Goal: Task Accomplishment & Management: Complete application form

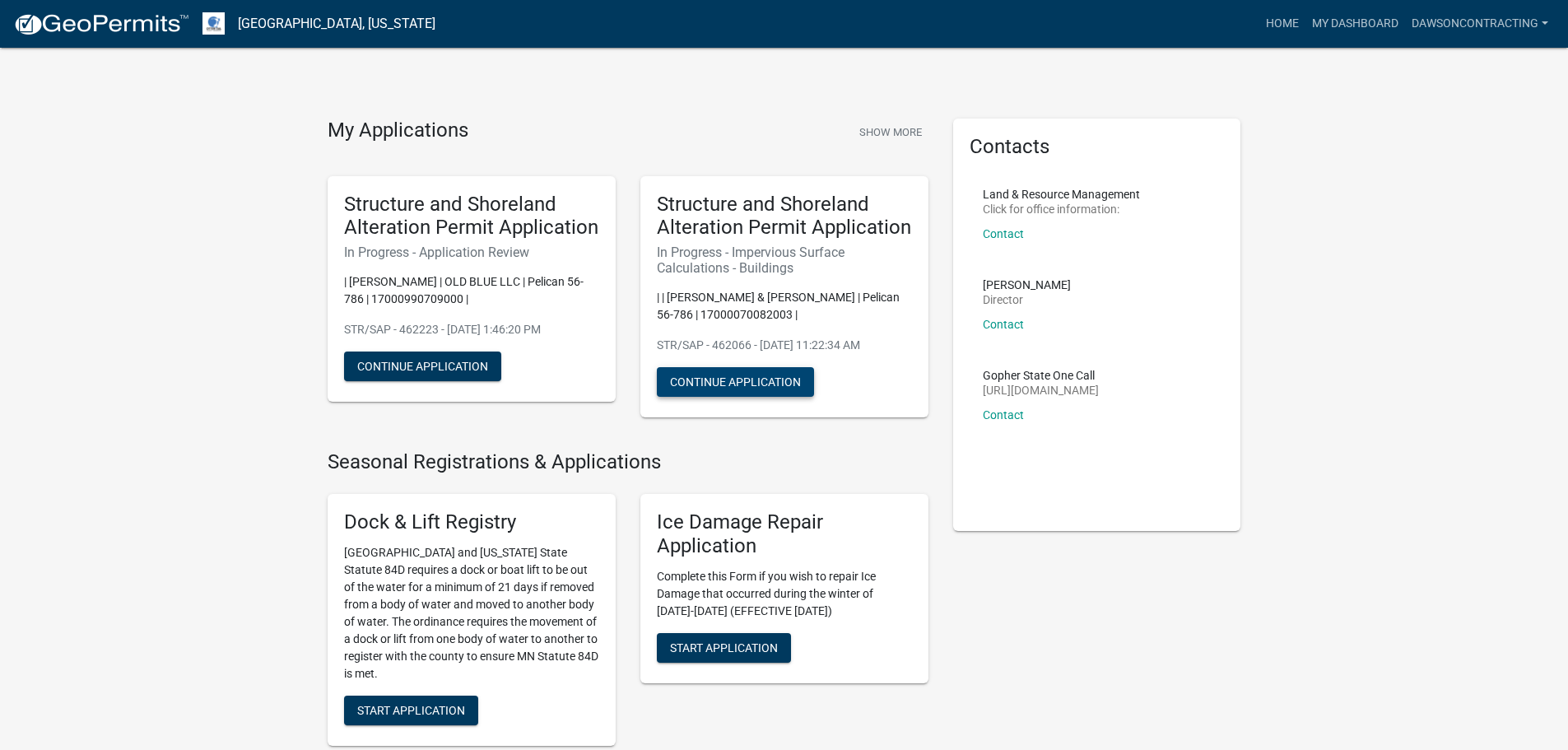
click at [732, 386] on button "Continue Application" at bounding box center [735, 381] width 157 height 29
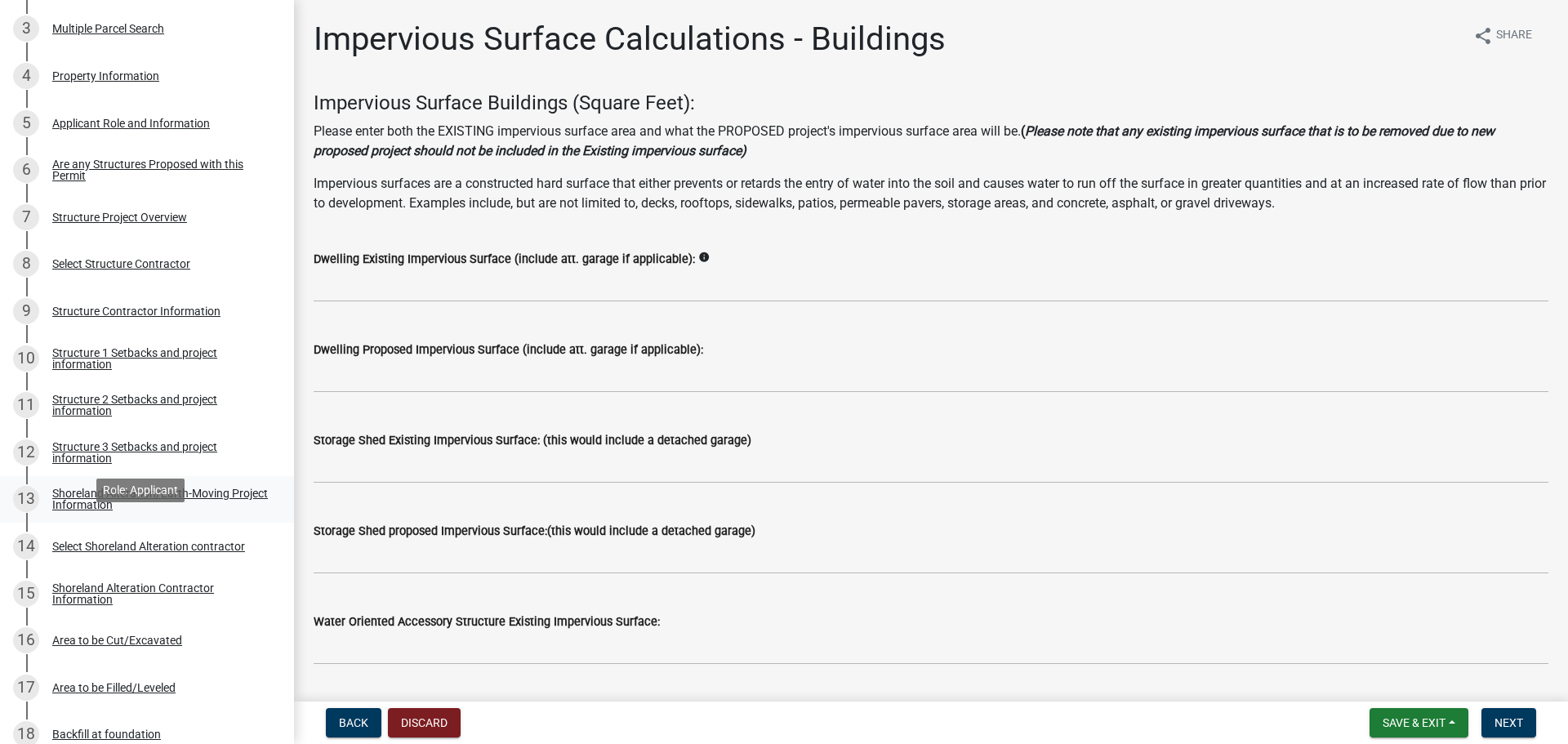
scroll to position [408, 0]
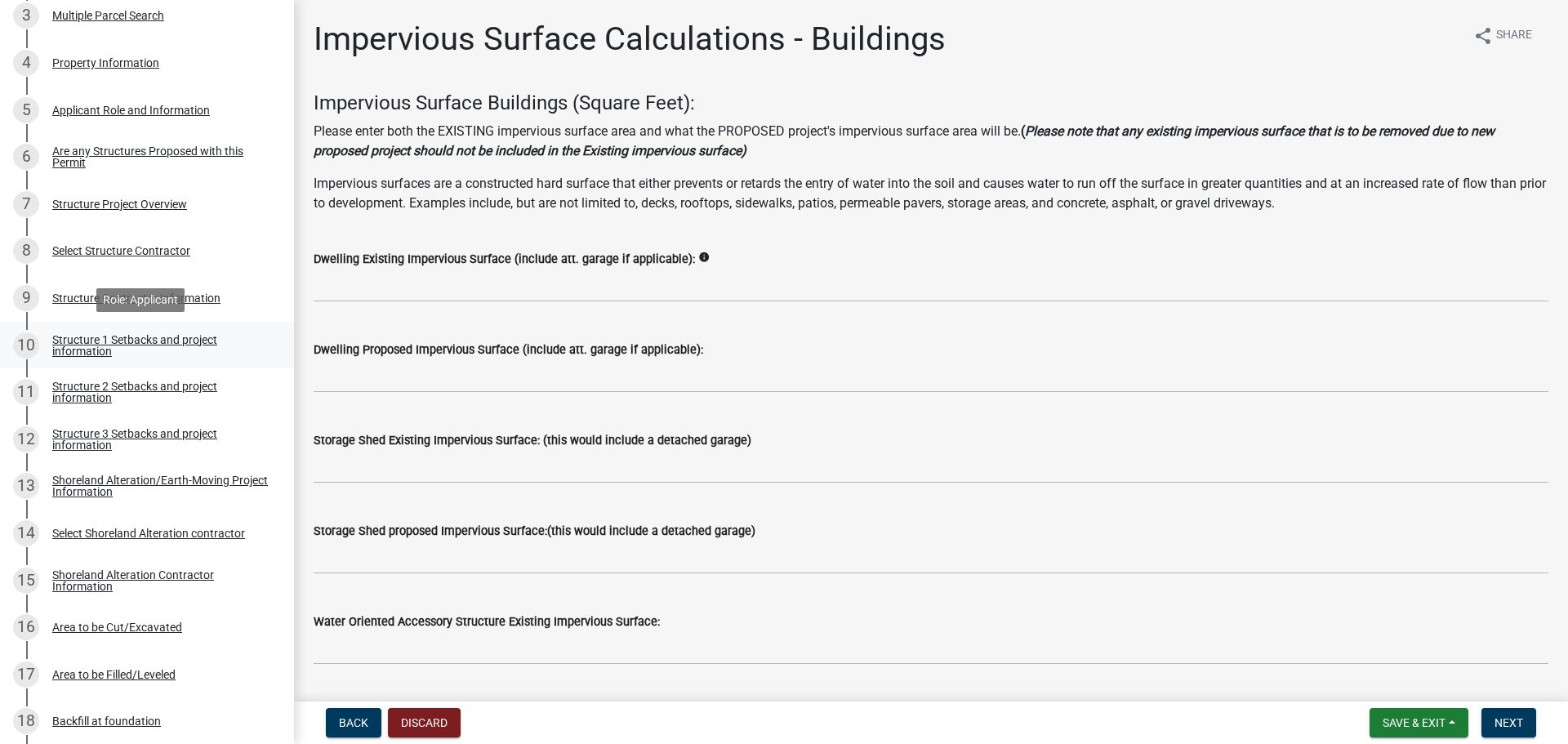
click at [70, 344] on div "Structure 1 Setbacks and project information" at bounding box center [160, 345] width 216 height 23
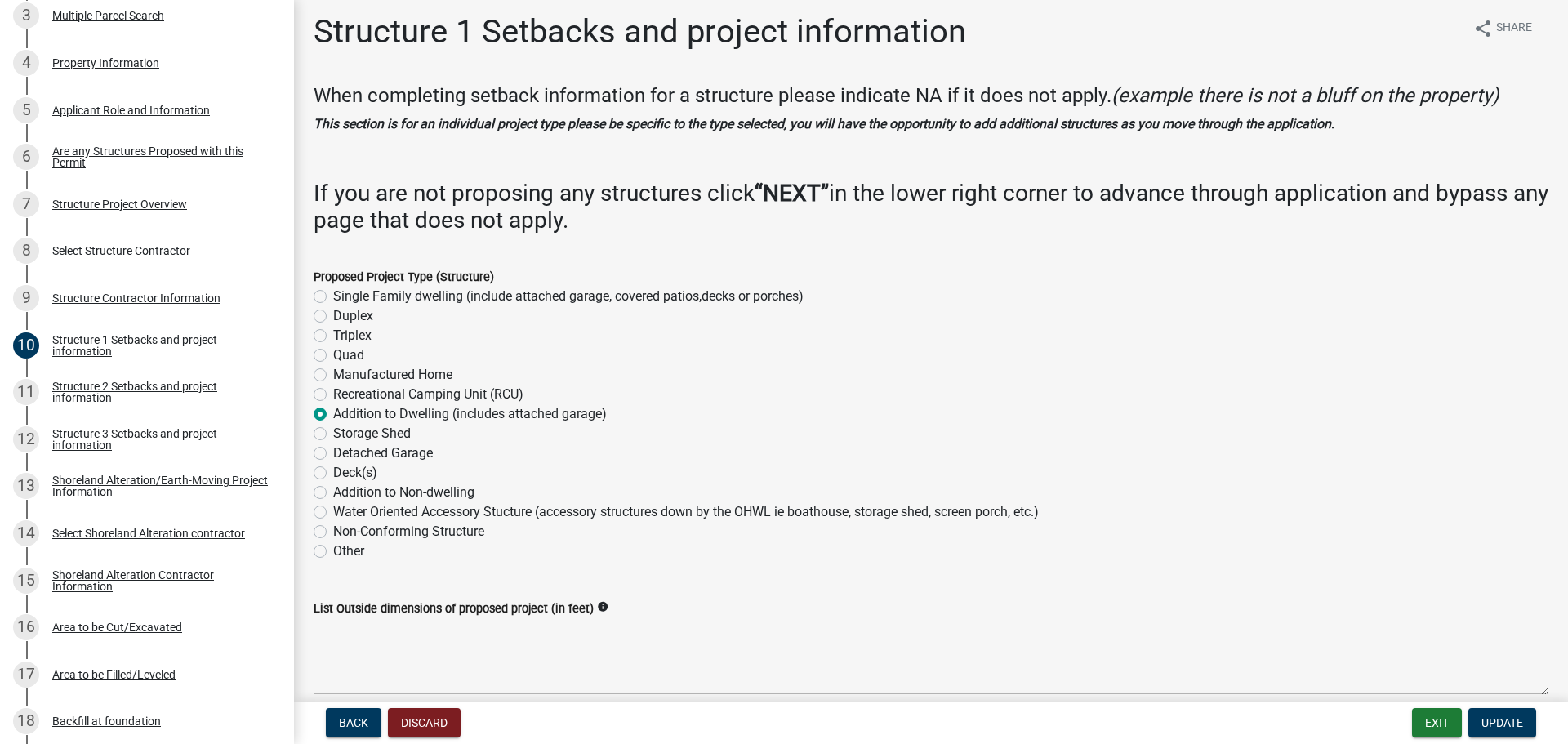
scroll to position [0, 0]
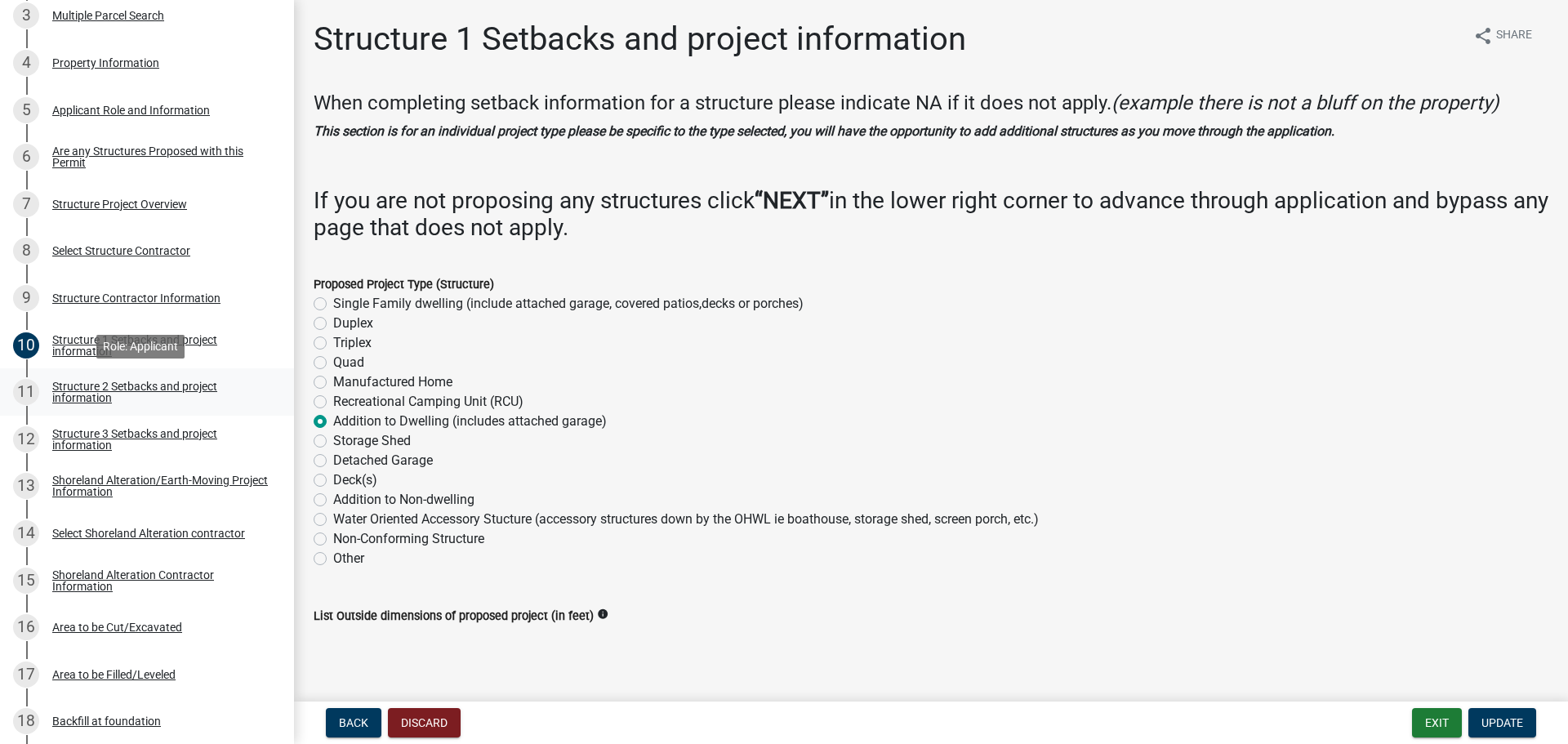
click at [140, 394] on div "Structure 2 Setbacks and project information" at bounding box center [160, 392] width 216 height 23
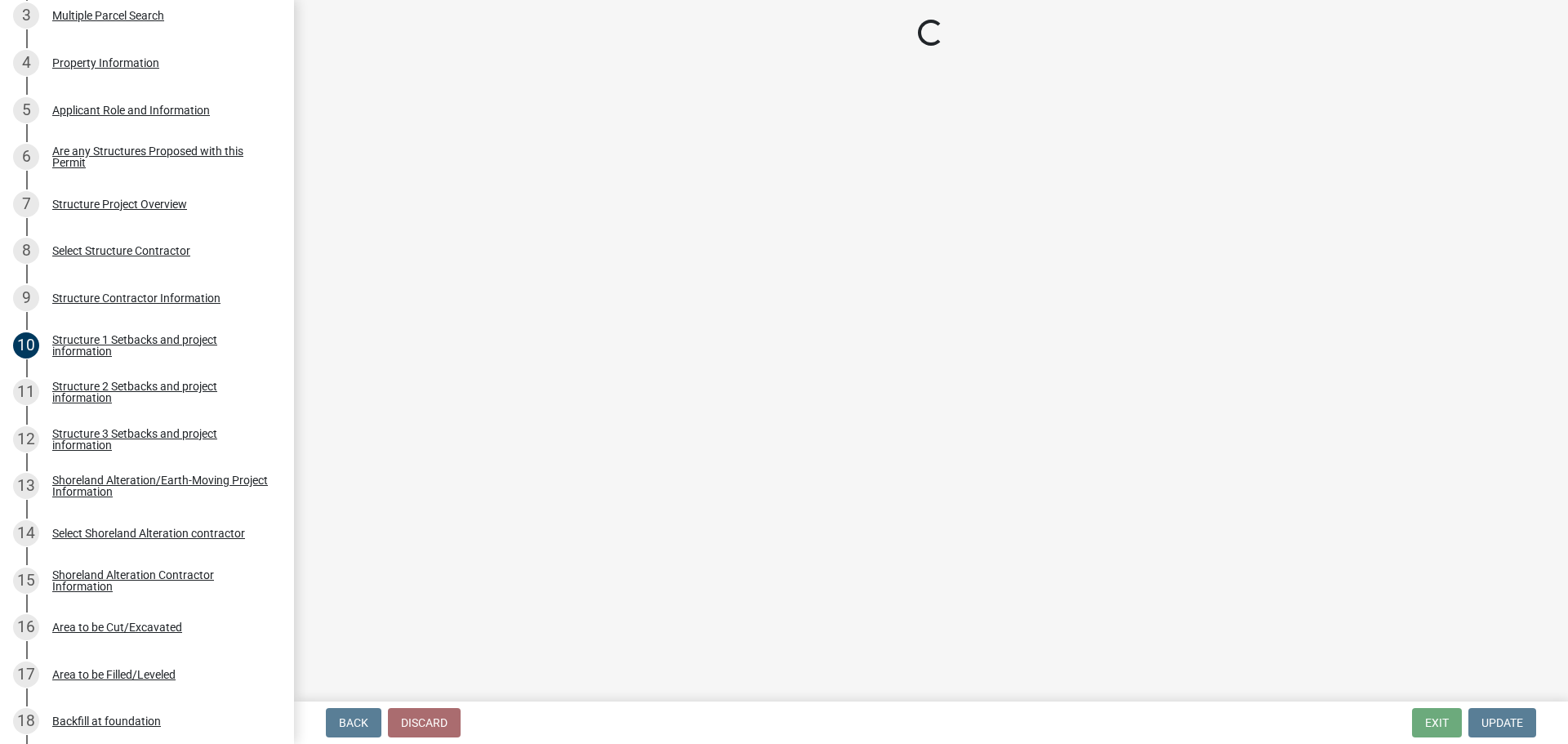
select select "c185e313-3403-4239-bd61-bb563c58a77a"
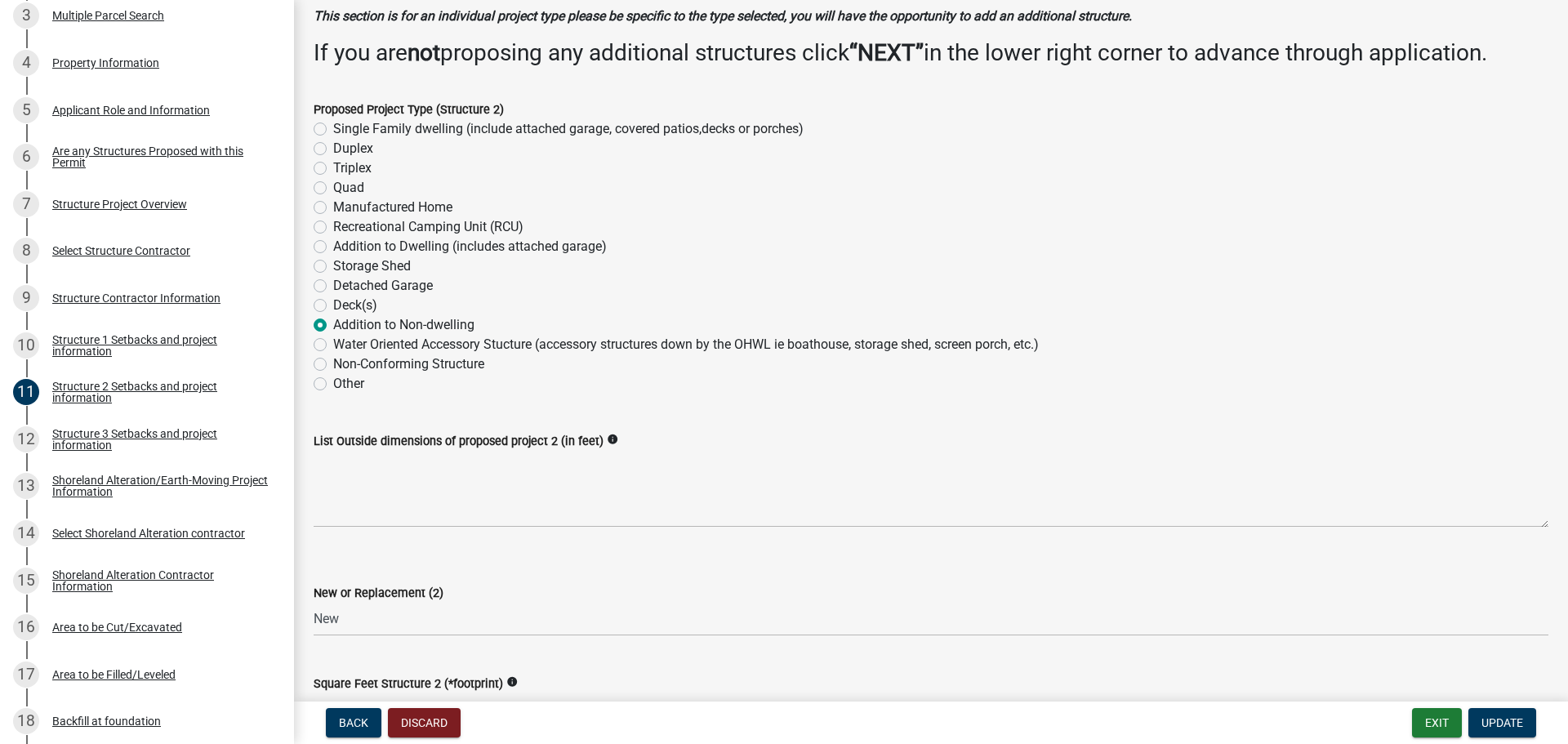
scroll to position [82, 0]
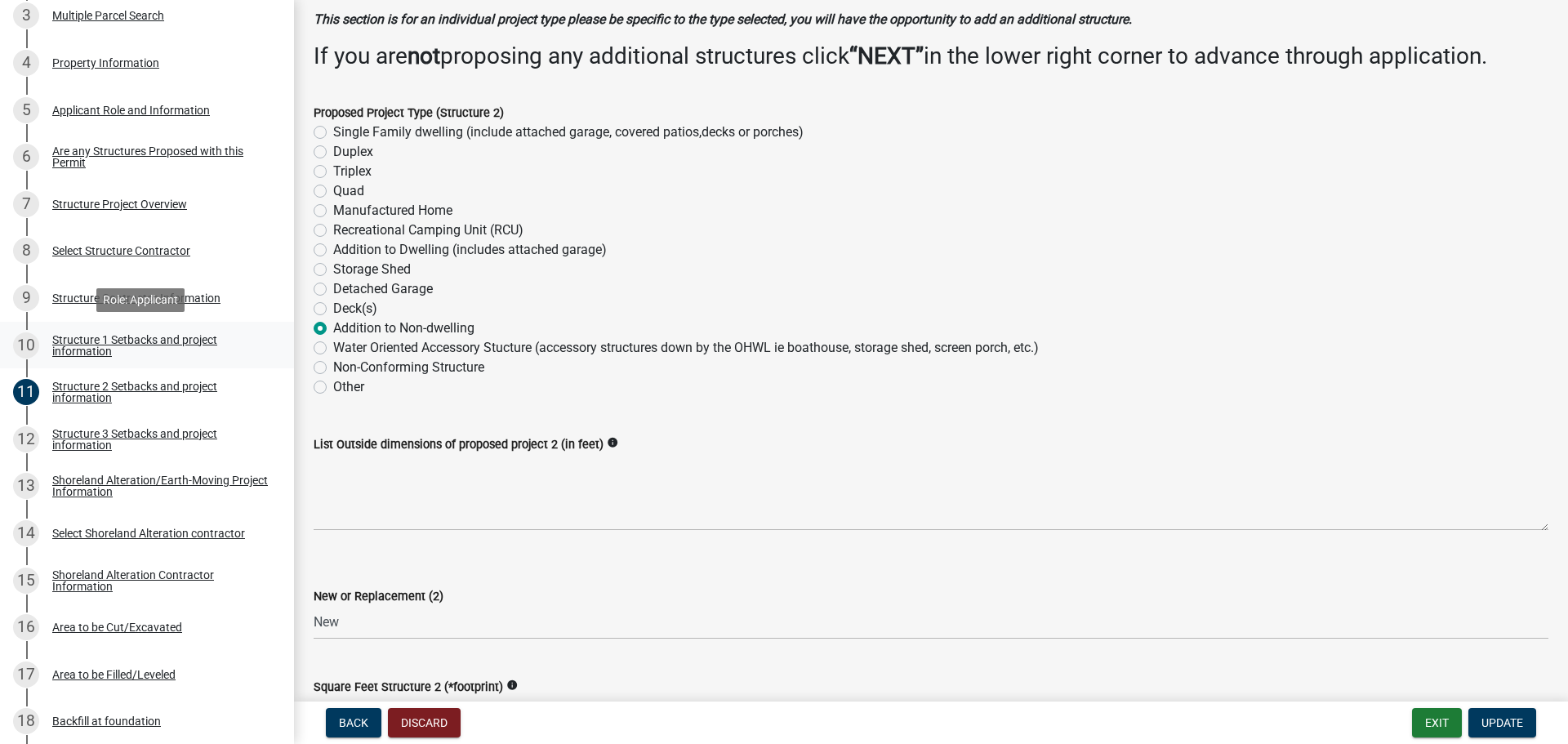
click at [168, 347] on div "Structure 1 Setbacks and project information" at bounding box center [160, 345] width 216 height 23
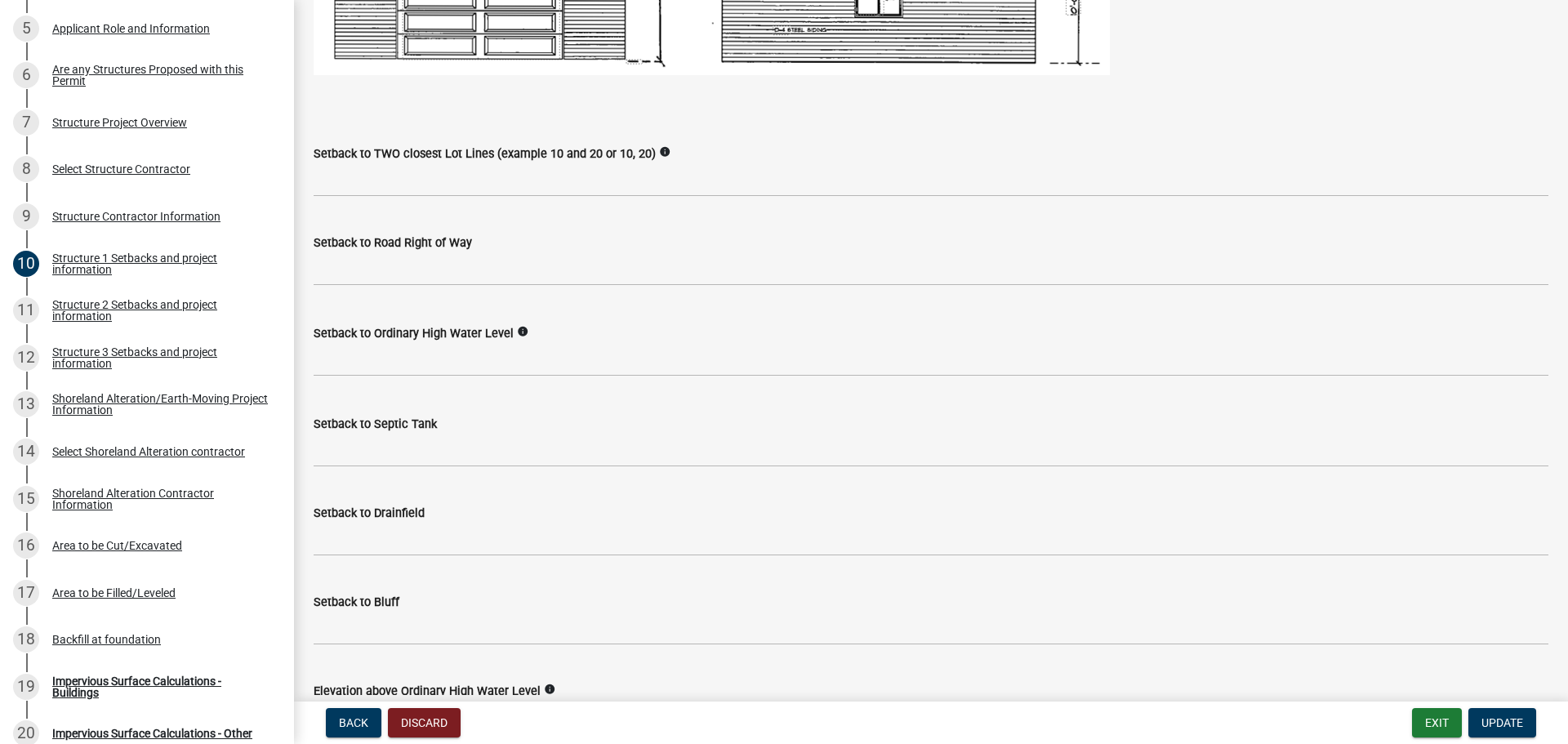
scroll to position [1198, 0]
drag, startPoint x: 478, startPoint y: 251, endPoint x: 309, endPoint y: 239, distance: 169.4
click at [309, 237] on div "Setback to Road Right of Way" at bounding box center [930, 249] width 1259 height 76
copy label "Setback to Road Right of Way"
